Goal: Find specific page/section: Find specific page/section

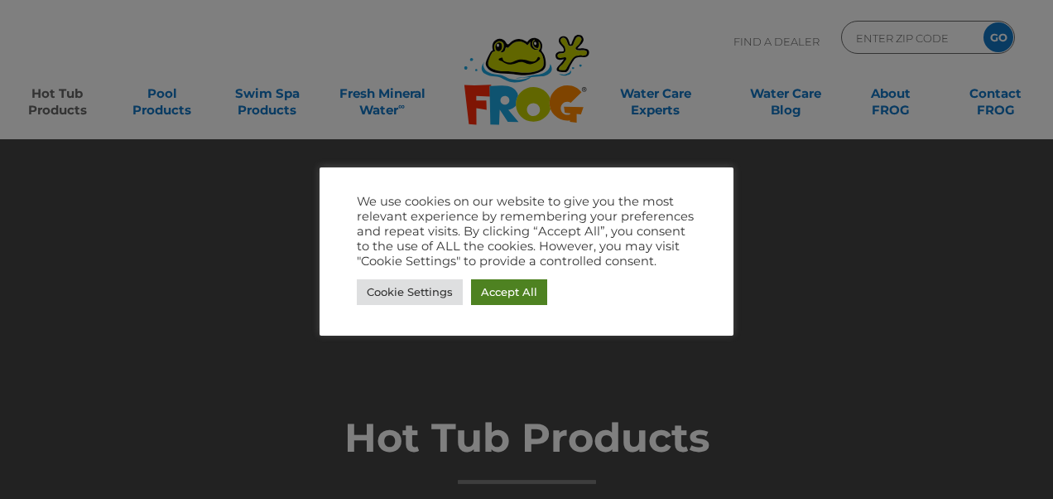
click at [525, 289] on link "Accept All" at bounding box center [509, 292] width 76 height 26
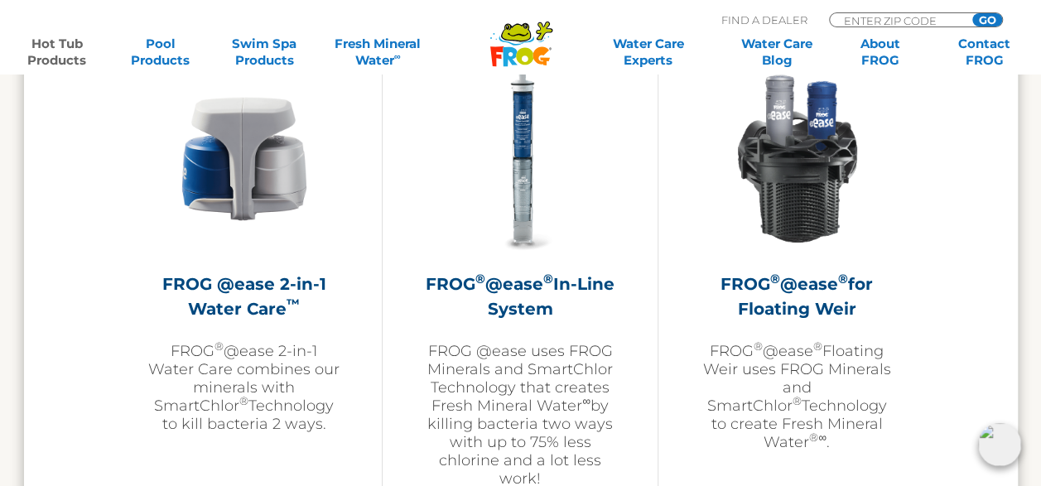
scroll to position [2484, 0]
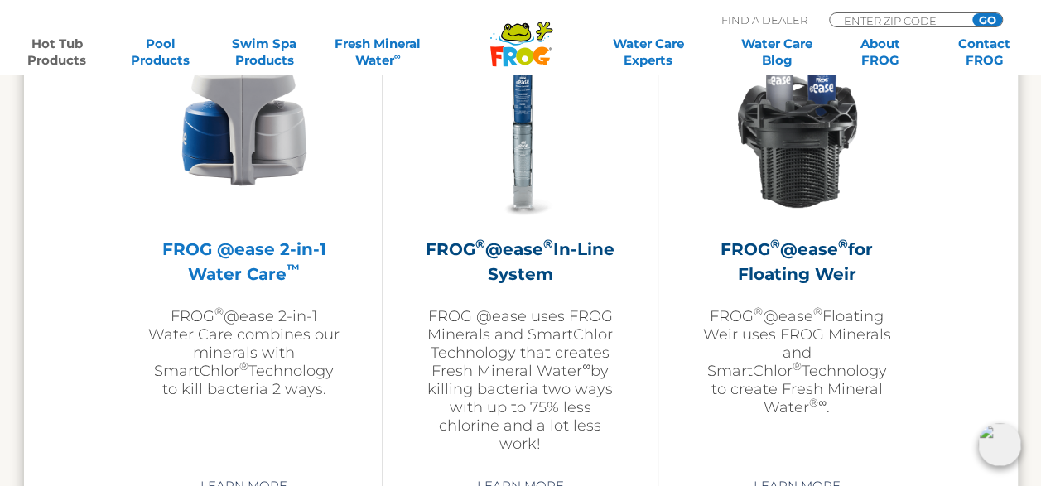
click at [286, 163] on img at bounding box center [244, 124] width 192 height 192
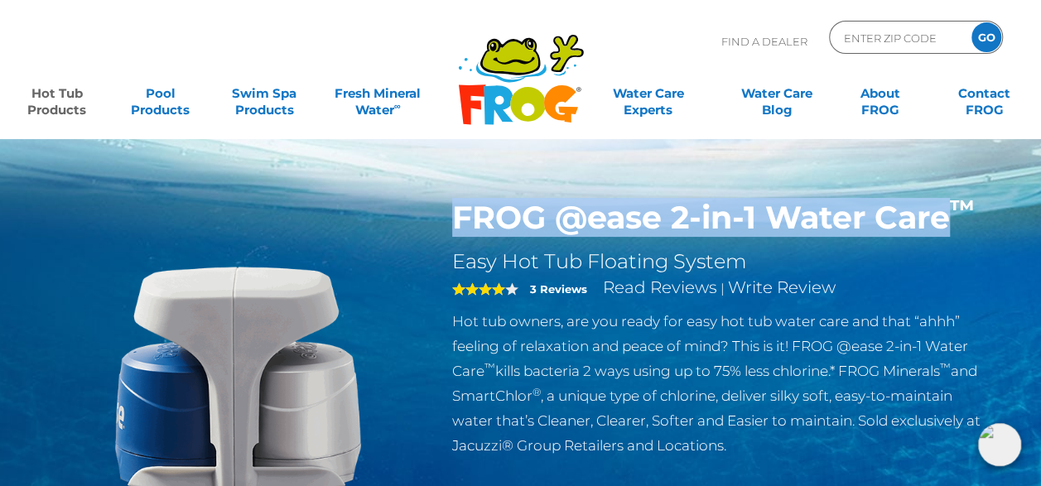
drag, startPoint x: 449, startPoint y: 210, endPoint x: 948, endPoint y: 214, distance: 499.4
click at [948, 214] on div "FROG @ease 2-in-1 Water Care ™ Easy Hot Tub Floating System 4 3 Reviews Read Re…" at bounding box center [723, 332] width 566 height 267
drag, startPoint x: 948, startPoint y: 214, endPoint x: 923, endPoint y: 219, distance: 26.0
copy h1 "FROG @ease 2-in-1 Water Care"
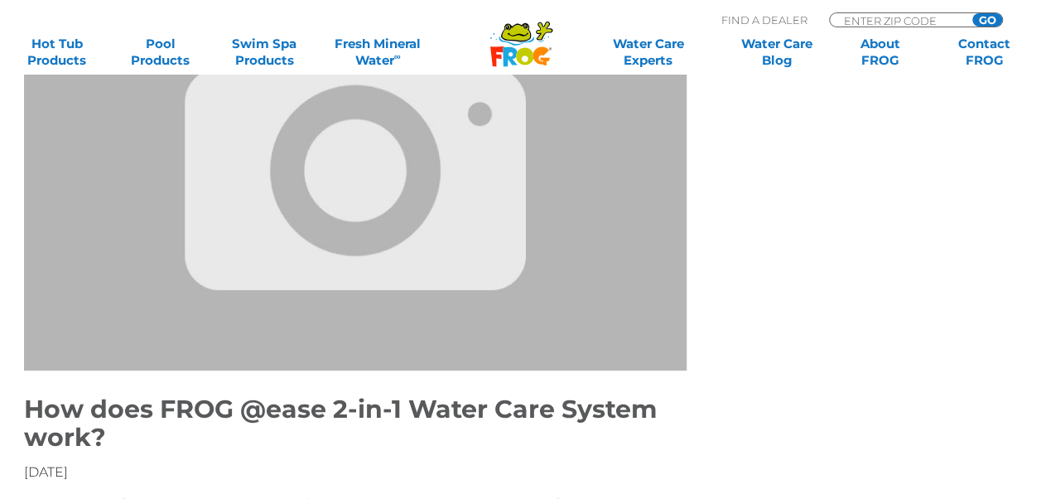
scroll to position [166, 0]
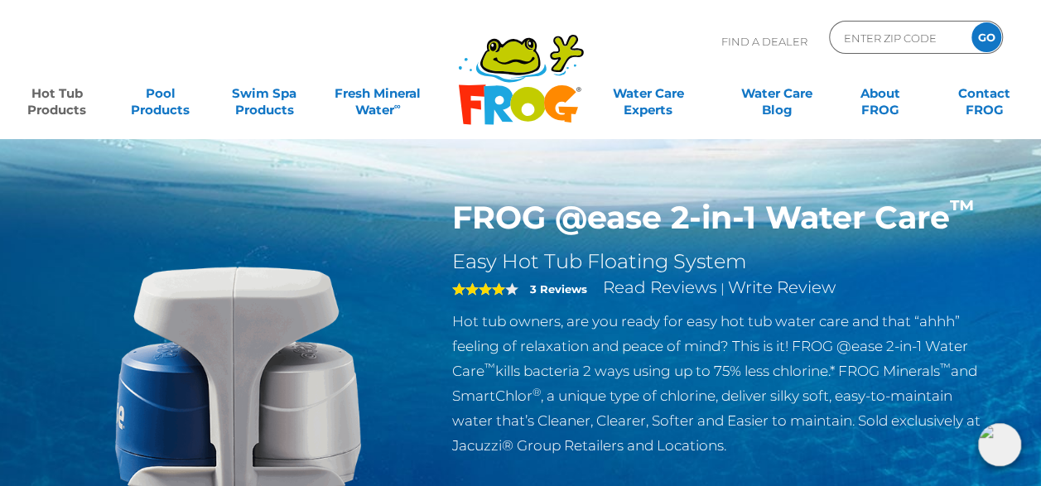
click at [646, 287] on link "Read Reviews" at bounding box center [660, 287] width 114 height 20
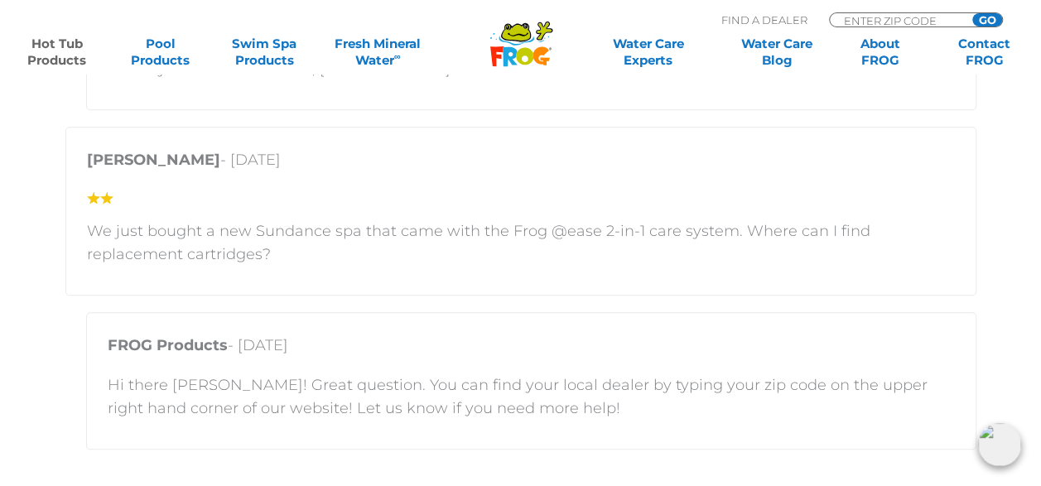
scroll to position [3652, 0]
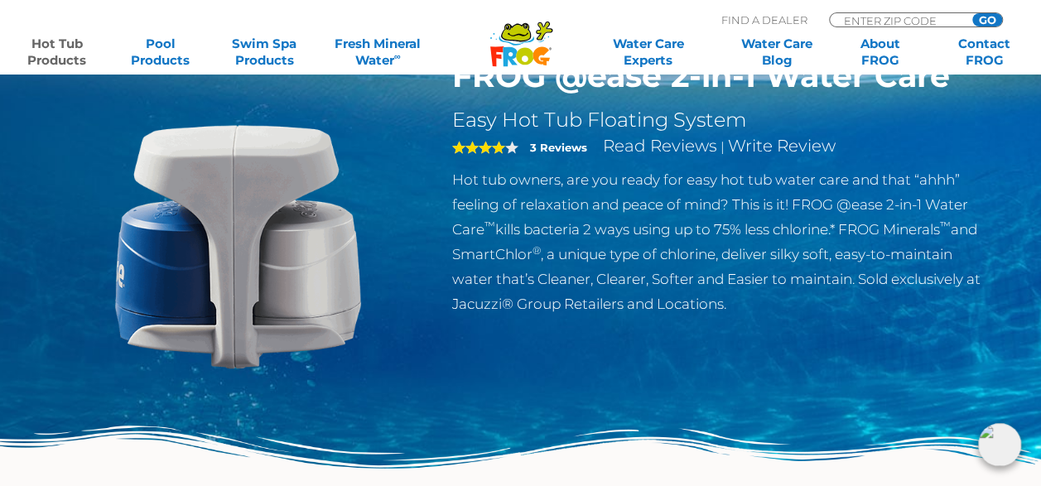
scroll to position [166, 0]
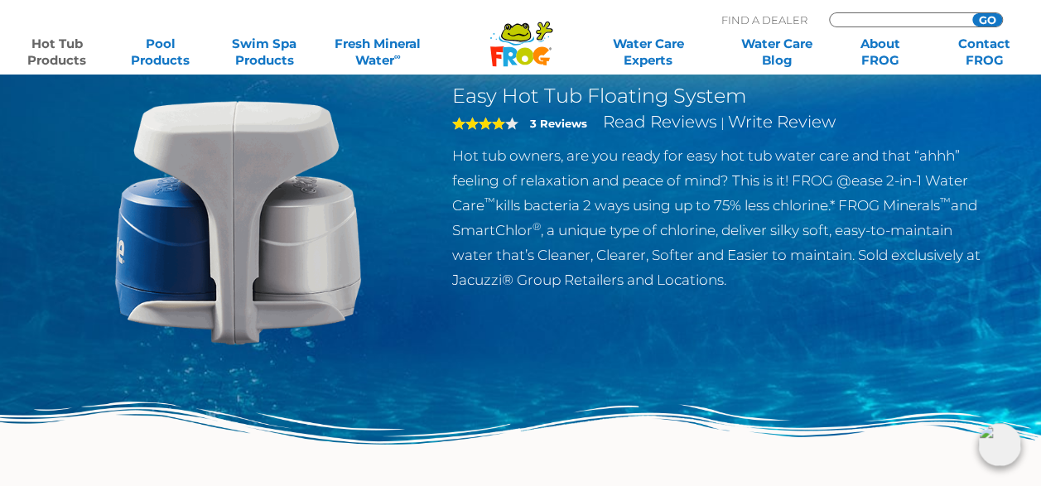
click at [912, 20] on input "Zip Code Form" at bounding box center [898, 20] width 112 height 14
type input "20165"
click at [972, 13] on input "GO" at bounding box center [987, 19] width 30 height 13
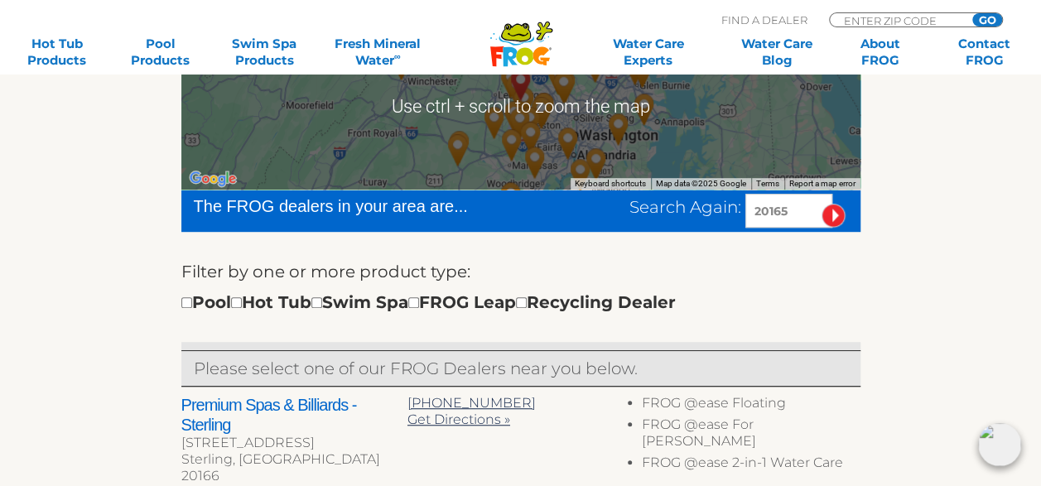
scroll to position [414, 0]
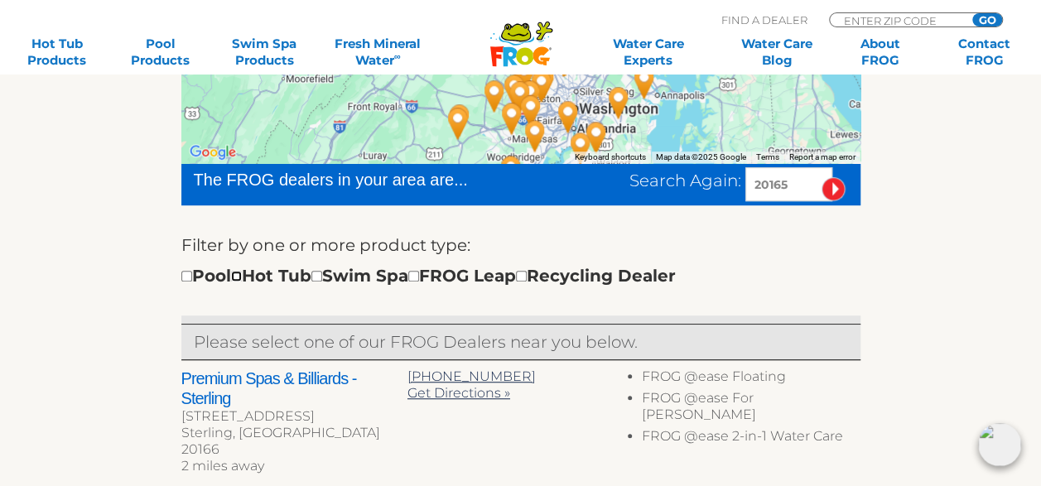
click at [242, 272] on input "checkbox" at bounding box center [236, 276] width 11 height 11
checkbox input "true"
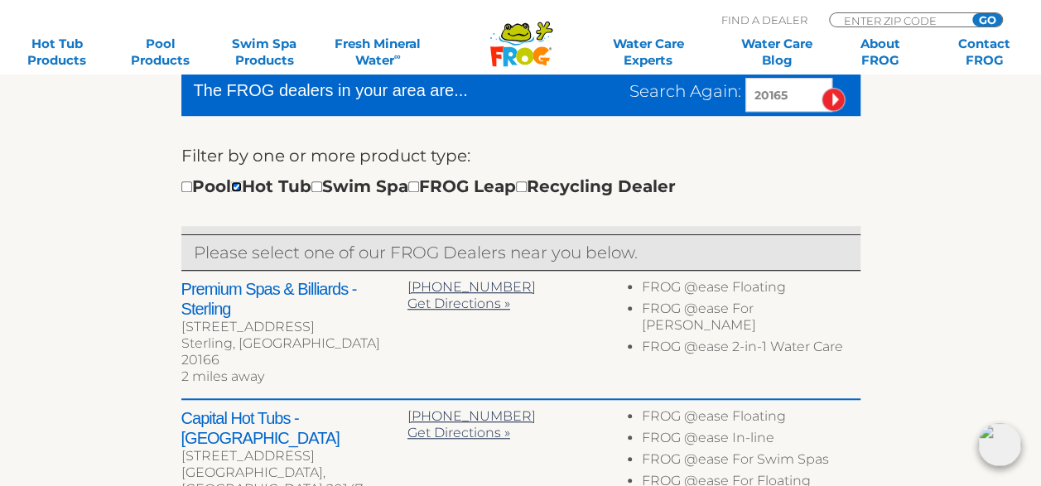
scroll to position [576, 0]
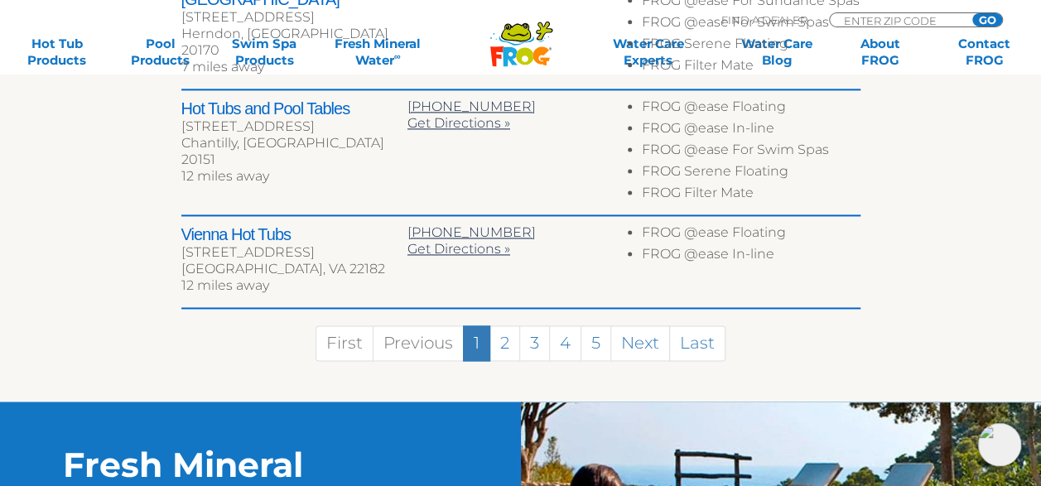
scroll to position [1157, 0]
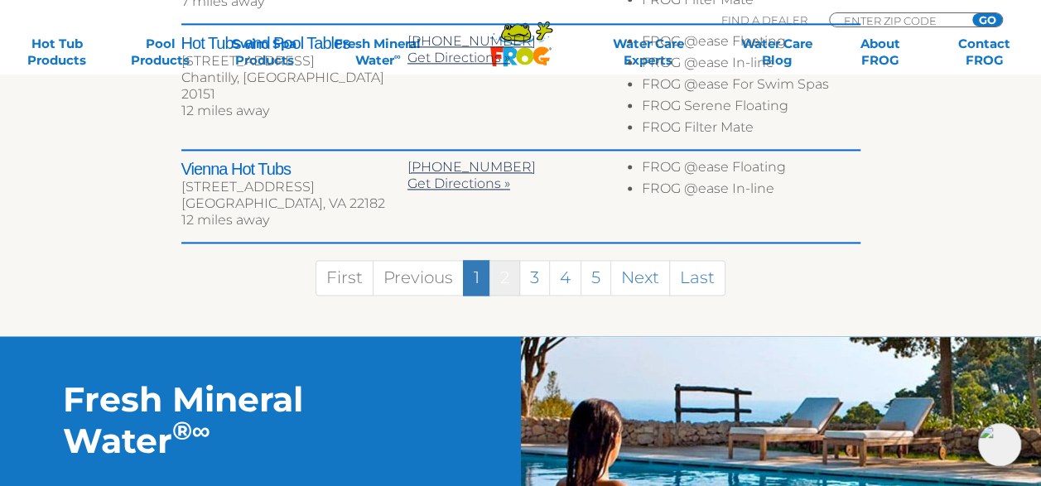
click at [504, 260] on link "2" at bounding box center [504, 278] width 31 height 36
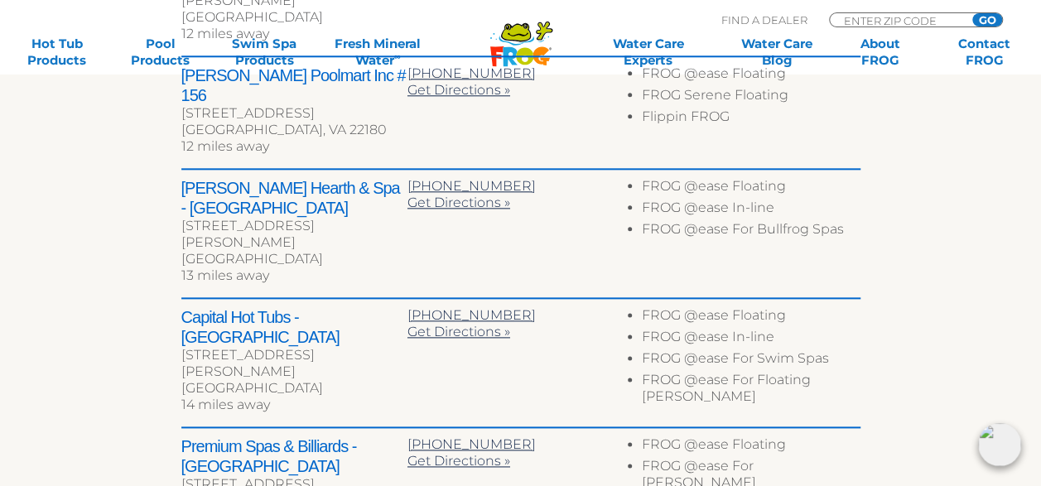
scroll to position [940, 0]
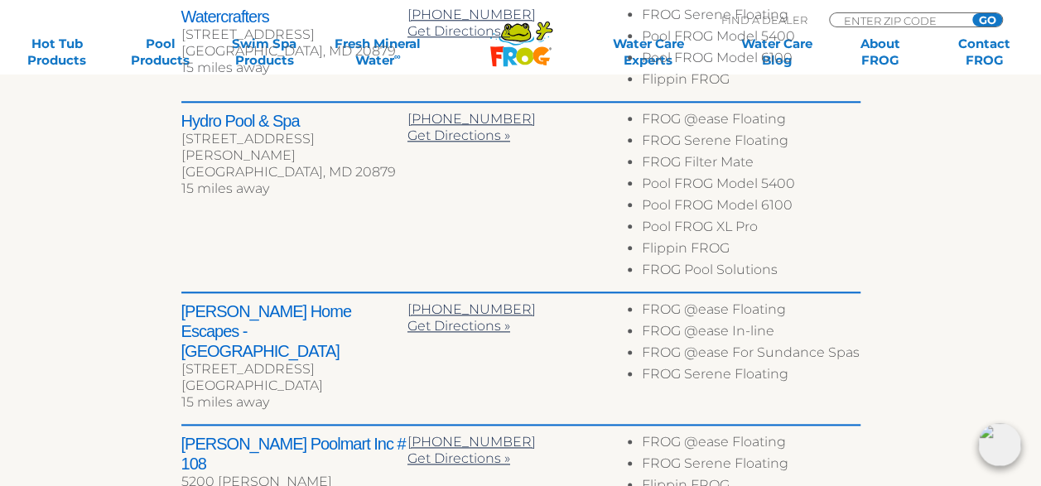
scroll to position [847, 0]
